Goal: Task Accomplishment & Management: Use online tool/utility

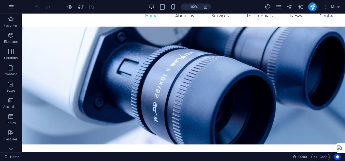
scroll to position [78, 0]
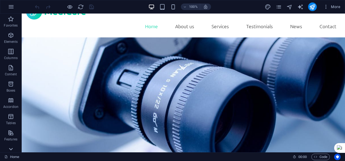
click at [9, 148] on icon at bounding box center [11, 150] width 8 height 8
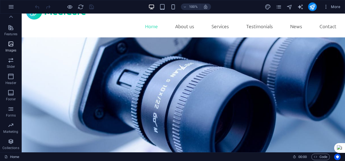
click at [13, 46] on icon "button" at bounding box center [11, 44] width 7 height 7
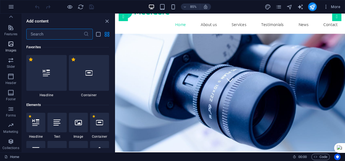
scroll to position [2754, 0]
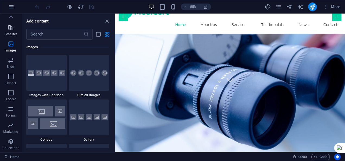
click at [9, 29] on icon "button" at bounding box center [11, 27] width 7 height 7
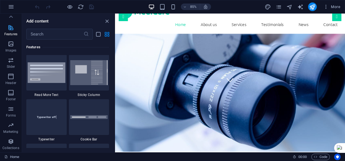
scroll to position [2117, 0]
click at [11, 16] on icon at bounding box center [11, 16] width 4 height 2
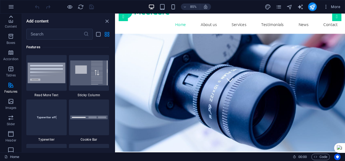
scroll to position [0, 0]
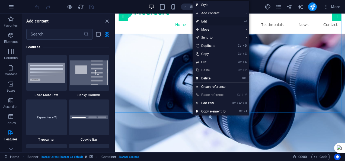
click at [205, 21] on link "⏎ Edit" at bounding box center [211, 21] width 36 height 8
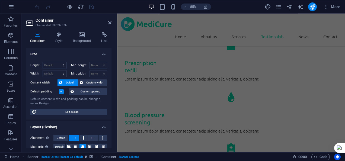
scroll to position [1094, 0]
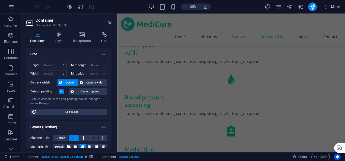
click at [327, 6] on icon "button" at bounding box center [326, 6] width 5 height 5
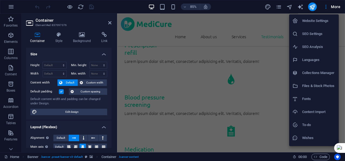
click at [270, 68] on div at bounding box center [172, 80] width 345 height 161
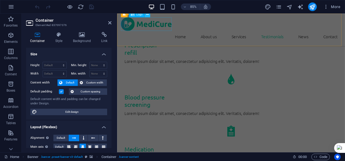
click at [147, 14] on icon at bounding box center [147, 14] width 2 height 5
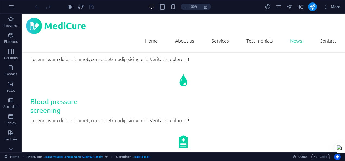
scroll to position [1121, 0]
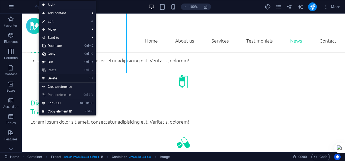
click at [57, 76] on link "⌦ Delete" at bounding box center [57, 78] width 36 height 8
